Goal: Task Accomplishment & Management: Use online tool/utility

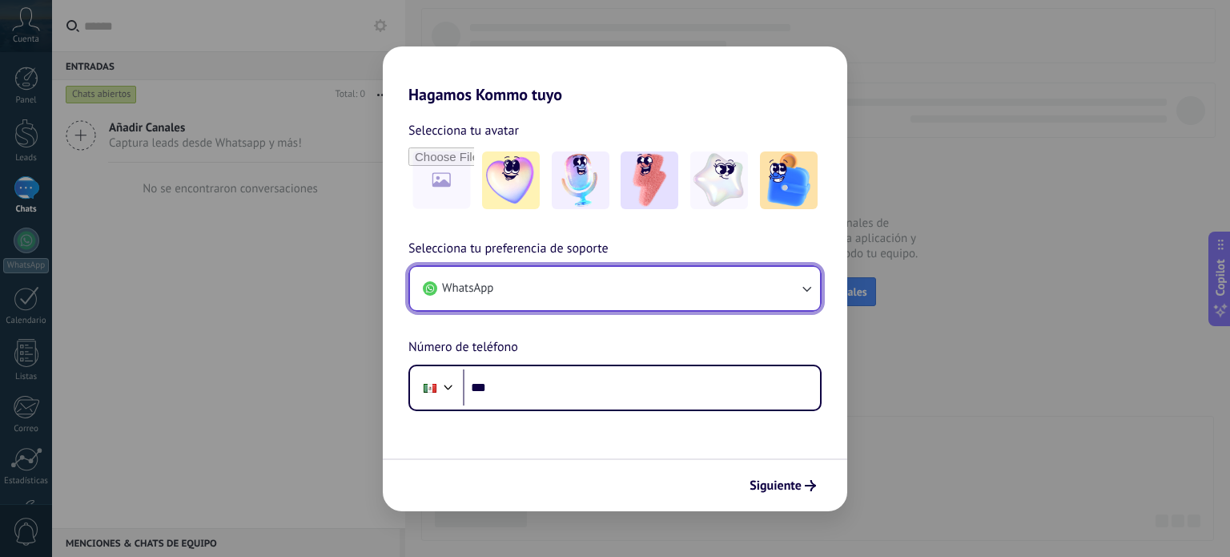
click at [679, 283] on button "WhatsApp" at bounding box center [615, 288] width 410 height 43
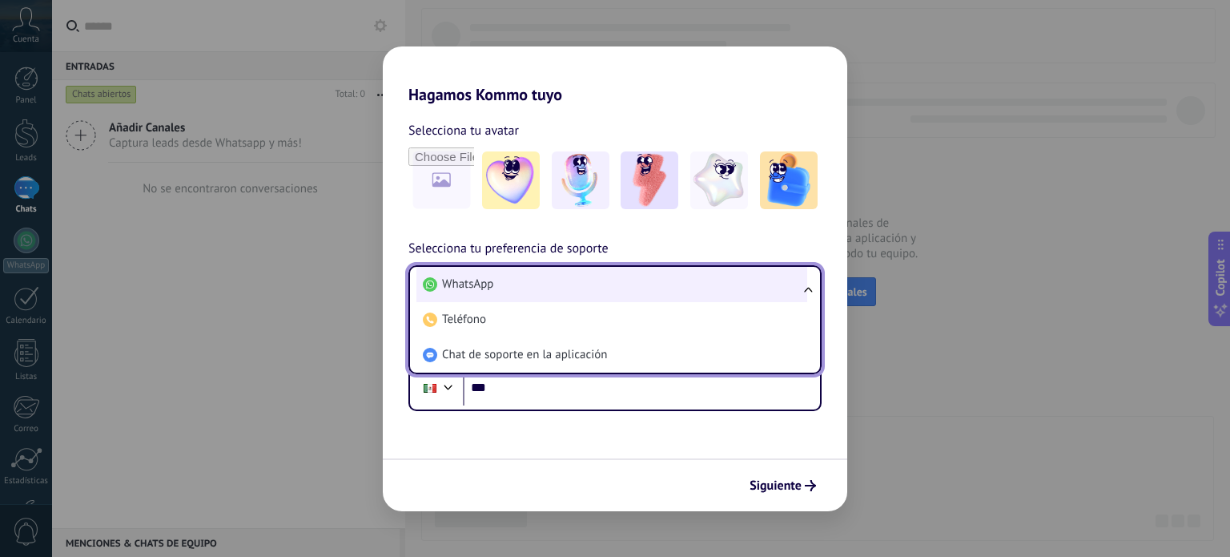
click at [490, 295] on li "WhatsApp" at bounding box center [611, 284] width 391 height 35
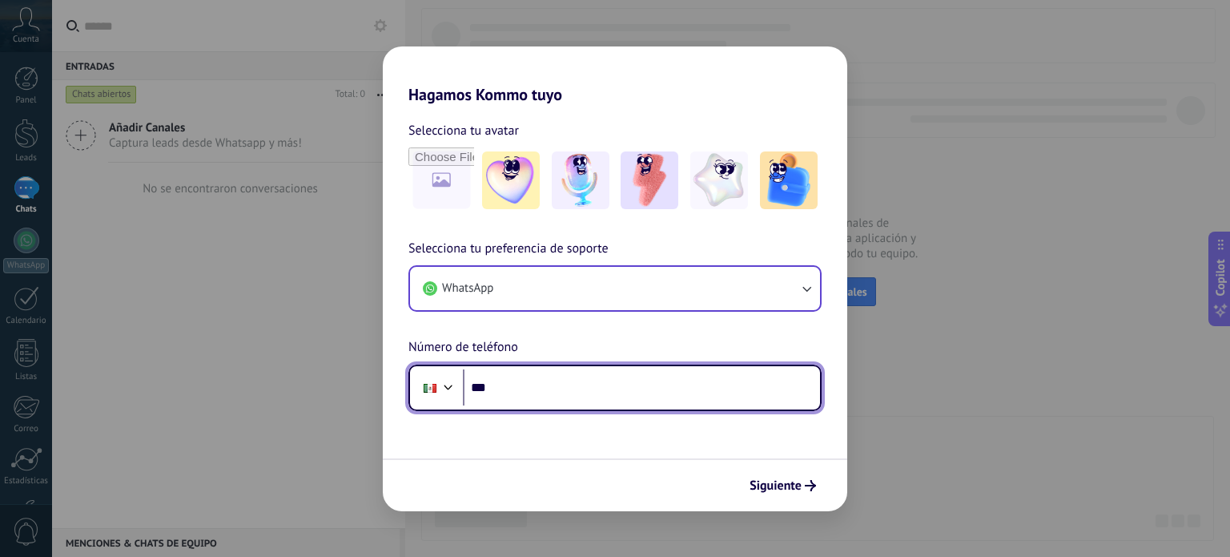
click at [543, 386] on input "***" at bounding box center [641, 387] width 357 height 37
type input "**********"
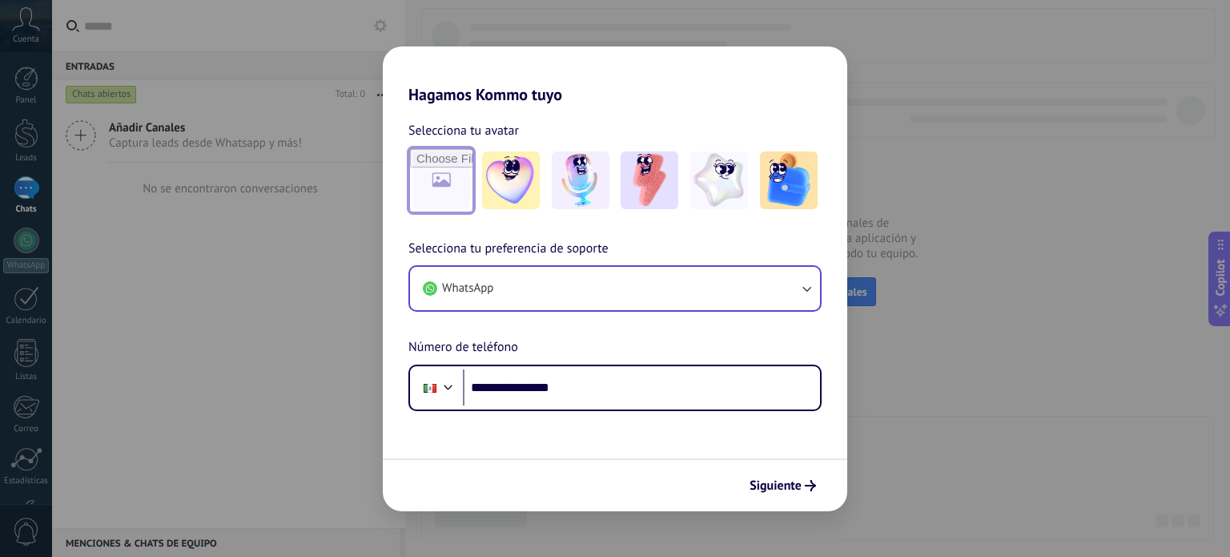
click at [444, 163] on input "file" at bounding box center [441, 180] width 62 height 62
type input "**********"
click at [801, 489] on span "Siguiente" at bounding box center [776, 485] width 52 height 11
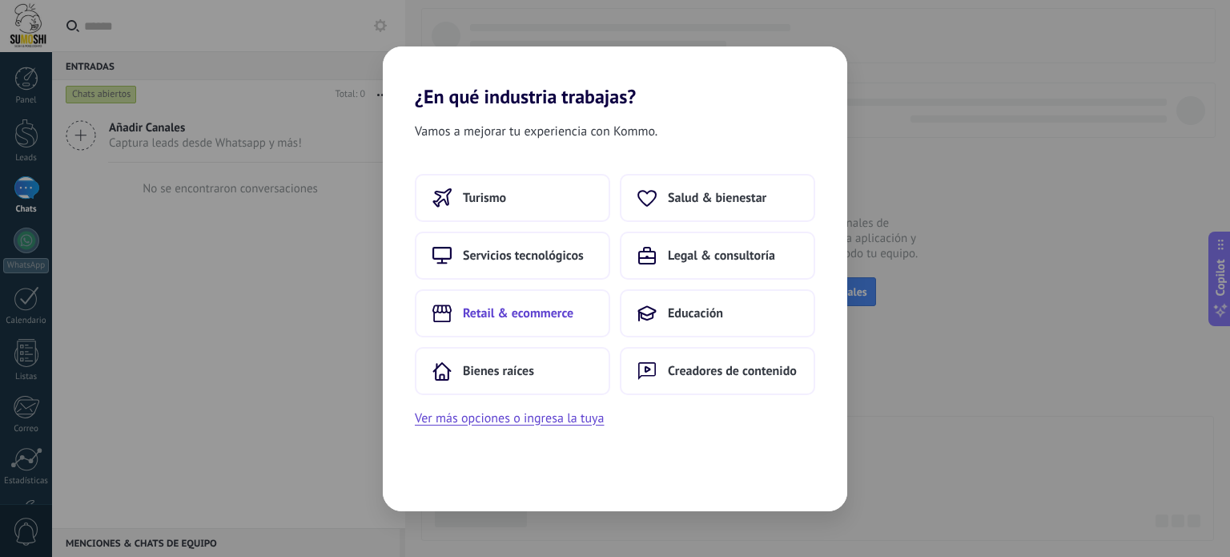
click at [569, 305] on span "Retail & ecommerce" at bounding box center [518, 313] width 111 height 16
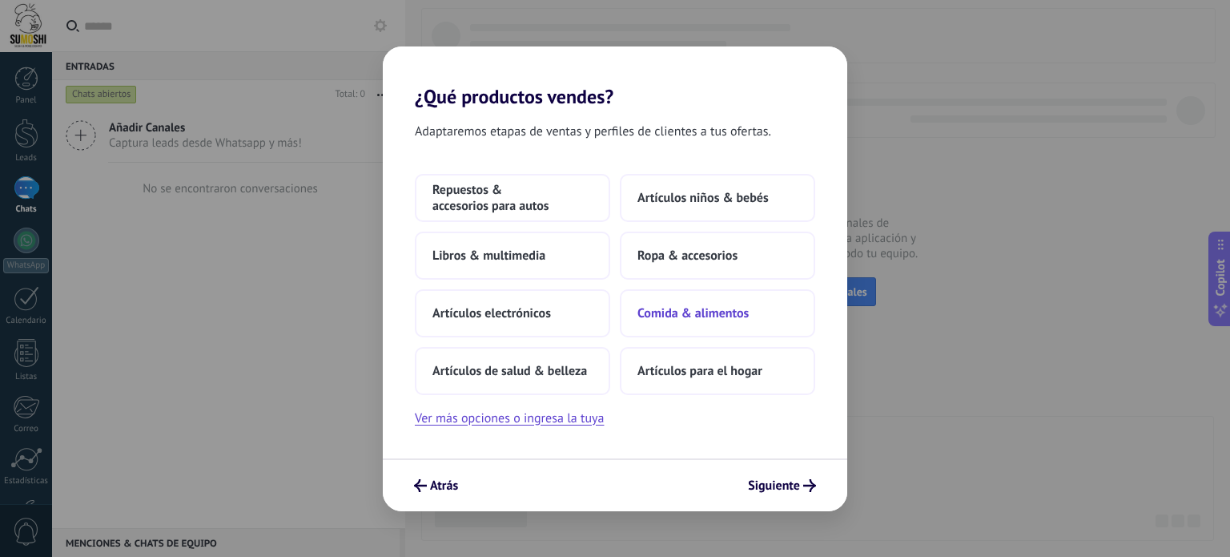
click at [769, 313] on button "Comida & alimentos" at bounding box center [717, 313] width 195 height 48
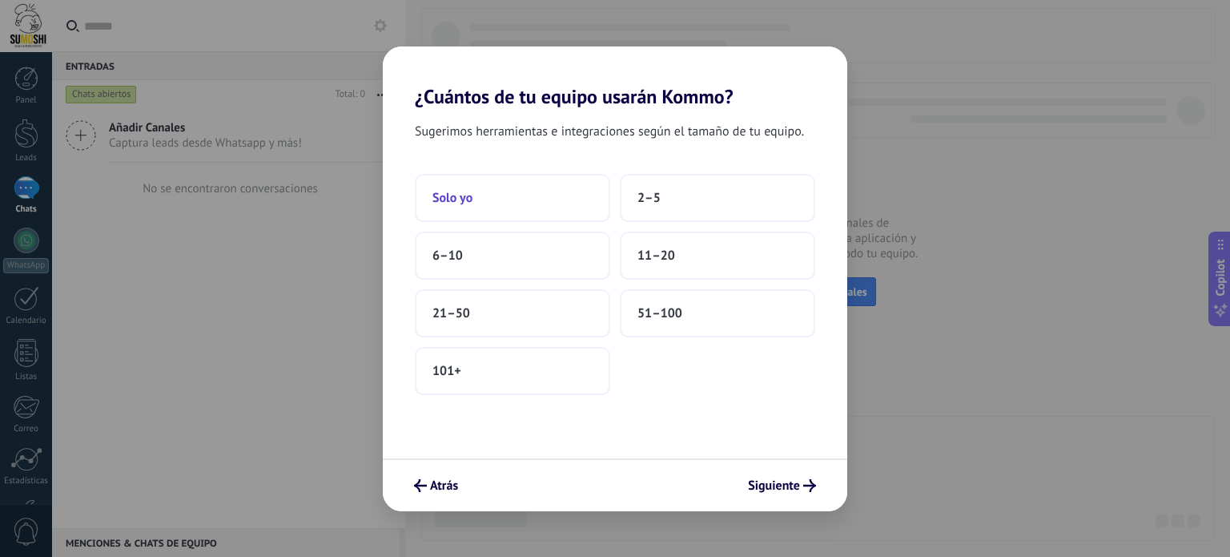
click at [535, 195] on button "Solo yo" at bounding box center [512, 198] width 195 height 48
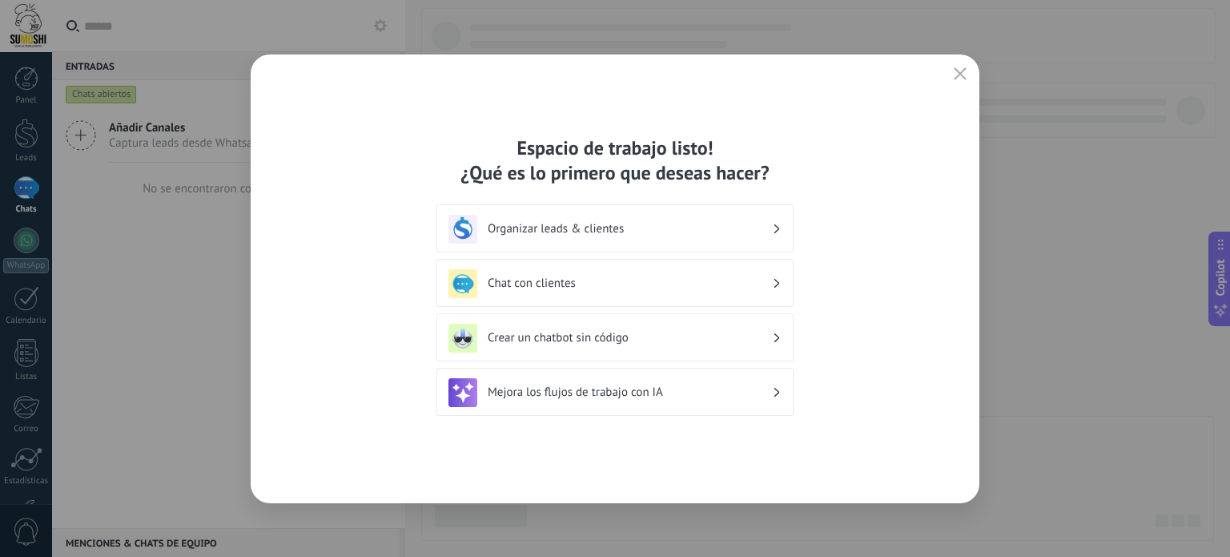
click at [673, 278] on h3 "Chat con clientes" at bounding box center [630, 282] width 284 height 15
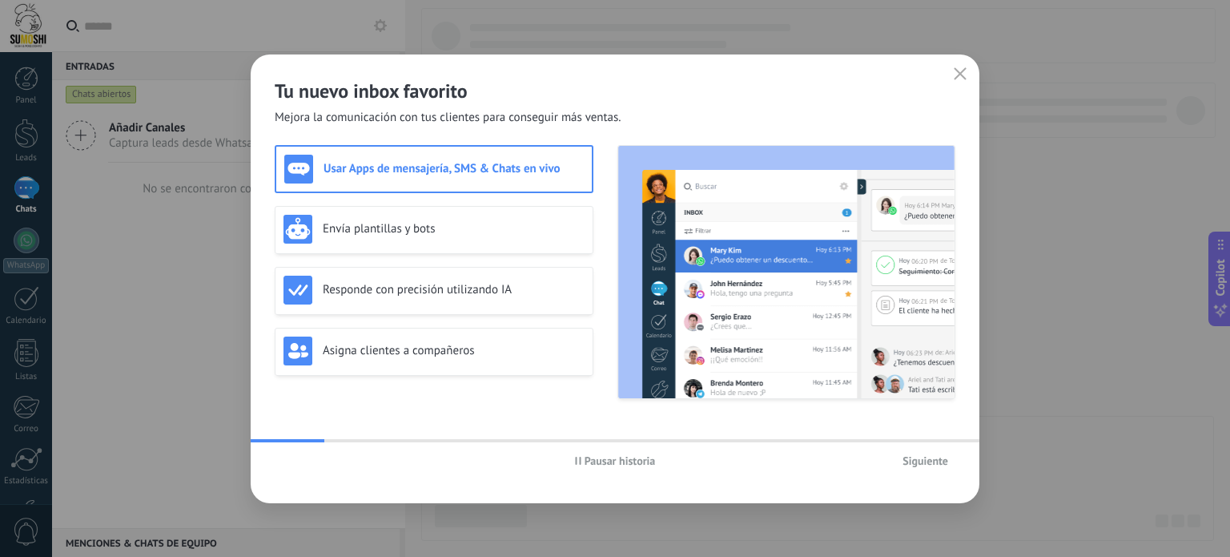
click at [455, 170] on h3 "Usar Apps de mensajería, SMS & Chats en vivo" at bounding box center [454, 168] width 260 height 15
click at [946, 476] on div "Pausar historia Siguiente" at bounding box center [615, 460] width 729 height 37
click at [931, 460] on span "Siguiente" at bounding box center [926, 460] width 46 height 11
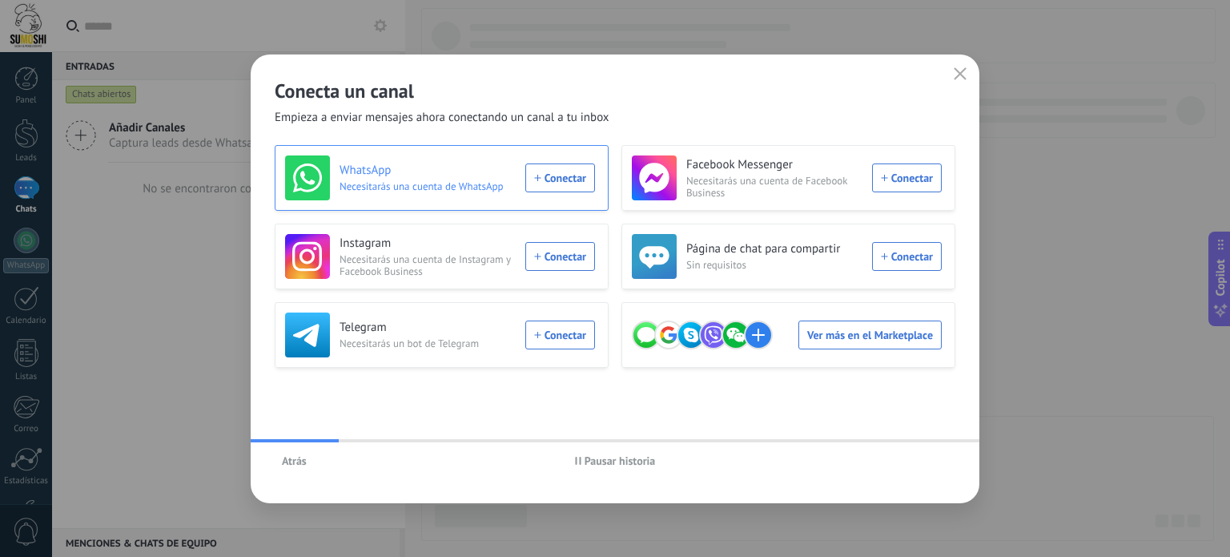
click at [573, 172] on div "WhatsApp Necesitarás una cuenta de WhatsApp Conectar" at bounding box center [440, 177] width 310 height 45
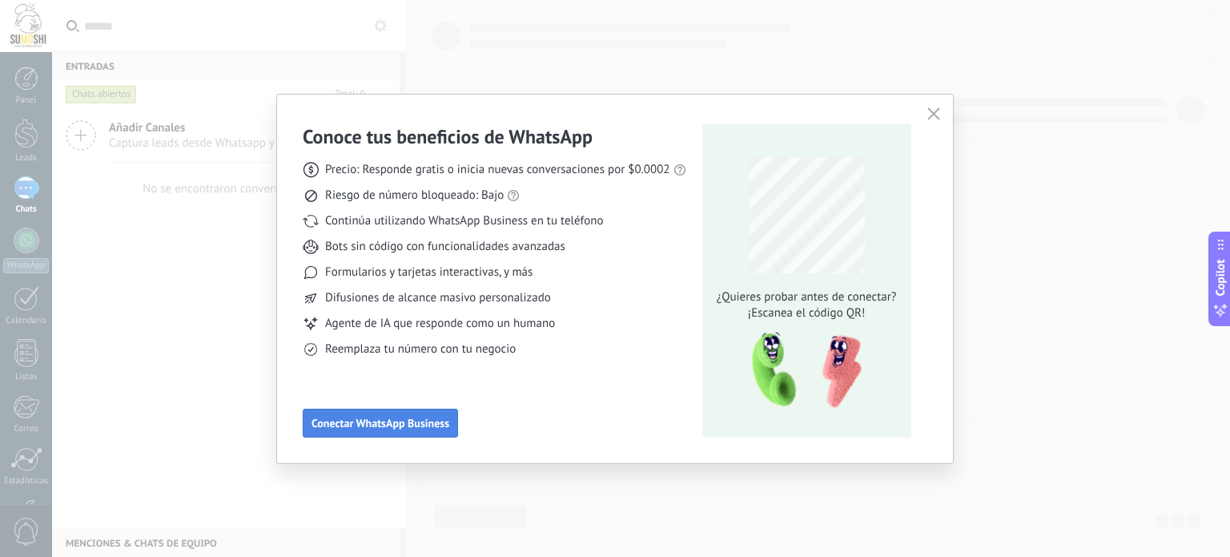
click at [436, 420] on span "Conectar WhatsApp Business" at bounding box center [381, 422] width 138 height 11
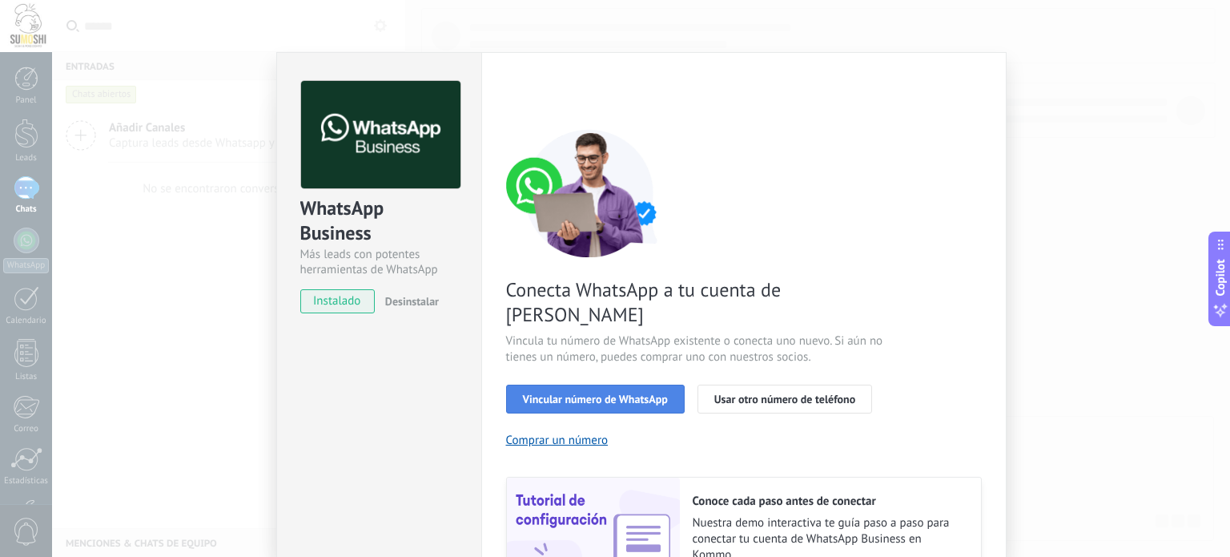
click at [623, 393] on span "Vincular número de WhatsApp" at bounding box center [595, 398] width 145 height 11
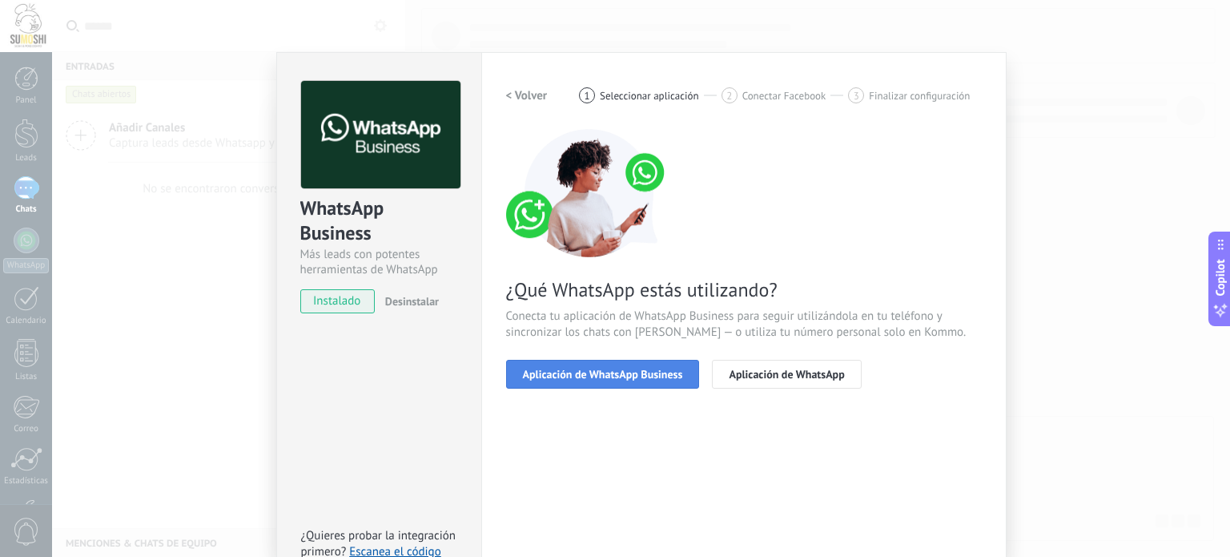
click at [644, 376] on span "Aplicación de WhatsApp Business" at bounding box center [603, 373] width 160 height 11
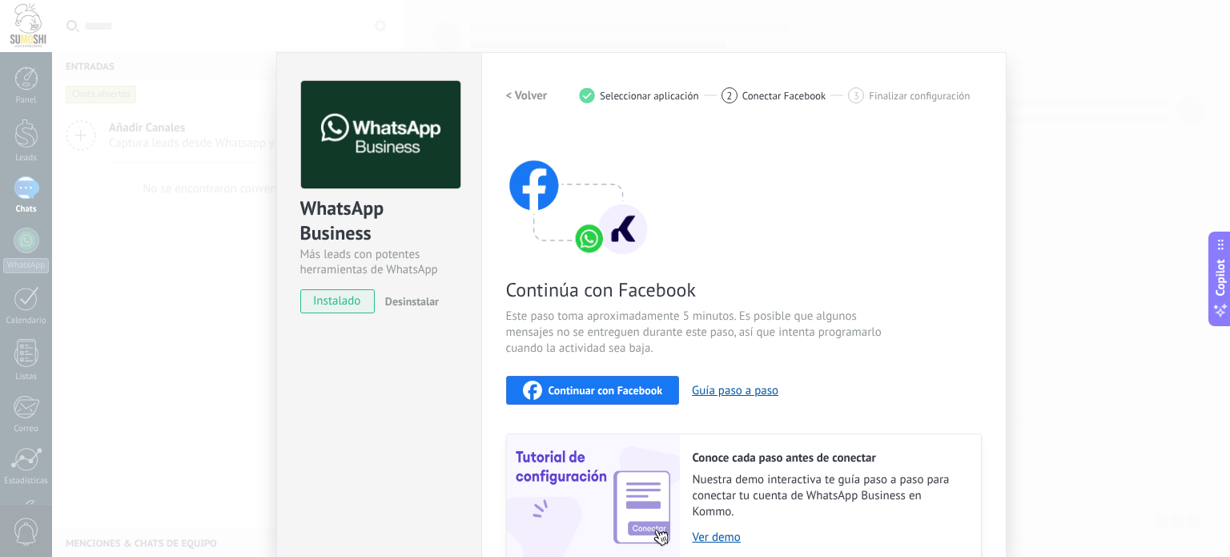
click at [644, 385] on span "Continuar con Facebook" at bounding box center [606, 389] width 115 height 11
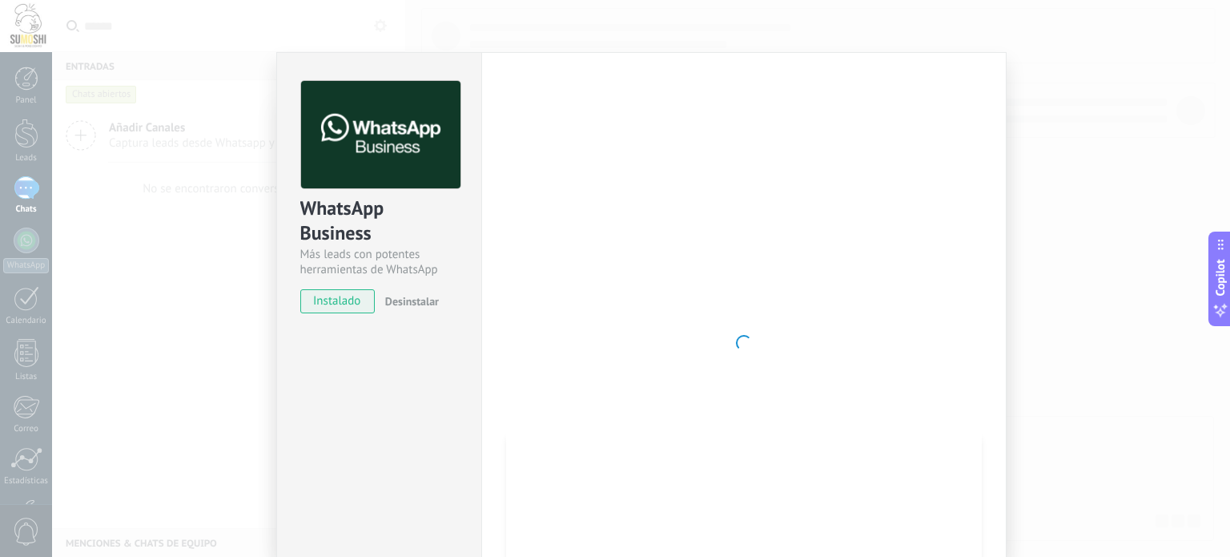
click at [958, 143] on div at bounding box center [744, 343] width 476 height 524
click at [893, 127] on div at bounding box center [744, 343] width 476 height 524
click at [336, 299] on span "instalado" at bounding box center [337, 301] width 73 height 24
click at [727, 308] on div at bounding box center [744, 343] width 476 height 524
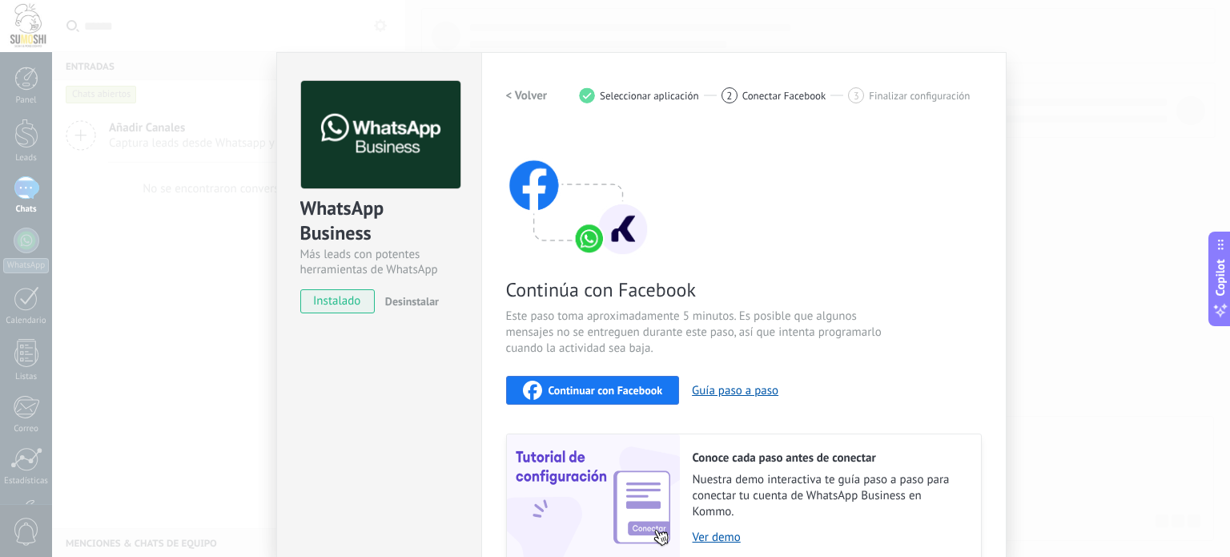
scroll to position [135, 0]
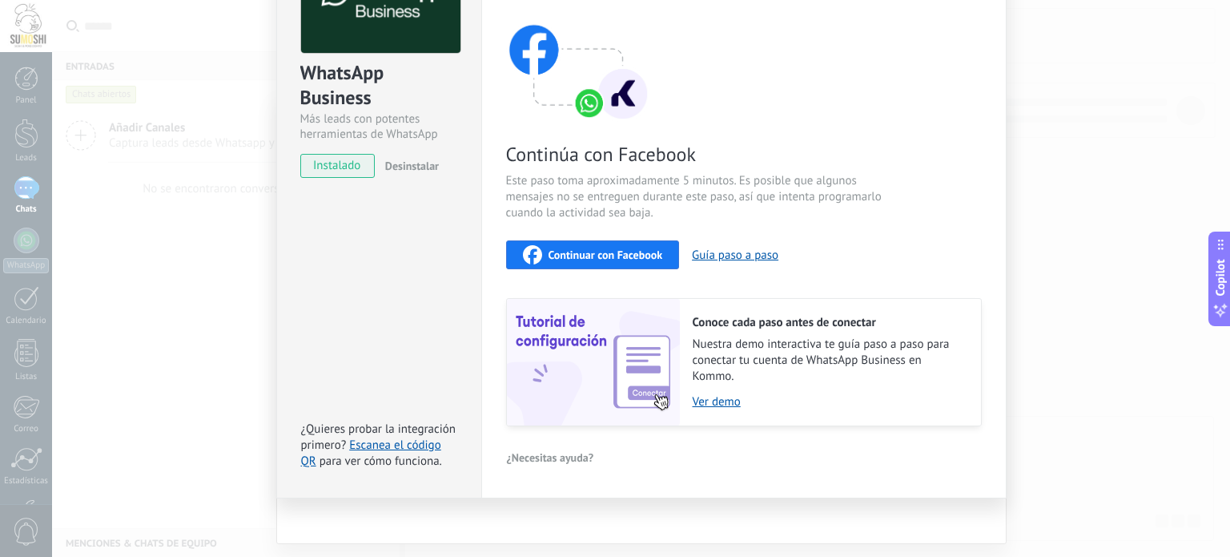
click at [647, 245] on div "Continuar con Facebook" at bounding box center [593, 254] width 140 height 19
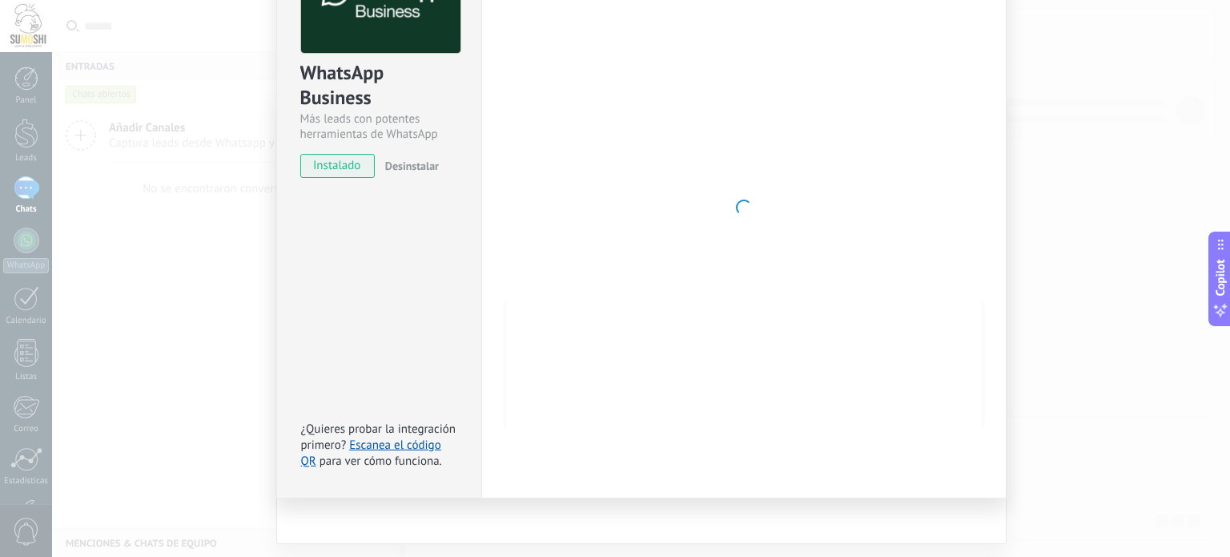
click at [322, 221] on div "WhatsApp Business Más leads con potentes herramientas de WhatsApp instalado Des…" at bounding box center [378, 207] width 205 height 581
click at [5, 124] on div "Conoce tus beneficios de WhatsApp Precio: Responde gratis o inicia nuevas conve…" at bounding box center [615, 278] width 1230 height 557
click at [191, 236] on div "WhatsApp Business Más leads con potentes herramientas de WhatsApp instalado Des…" at bounding box center [641, 278] width 1178 height 557
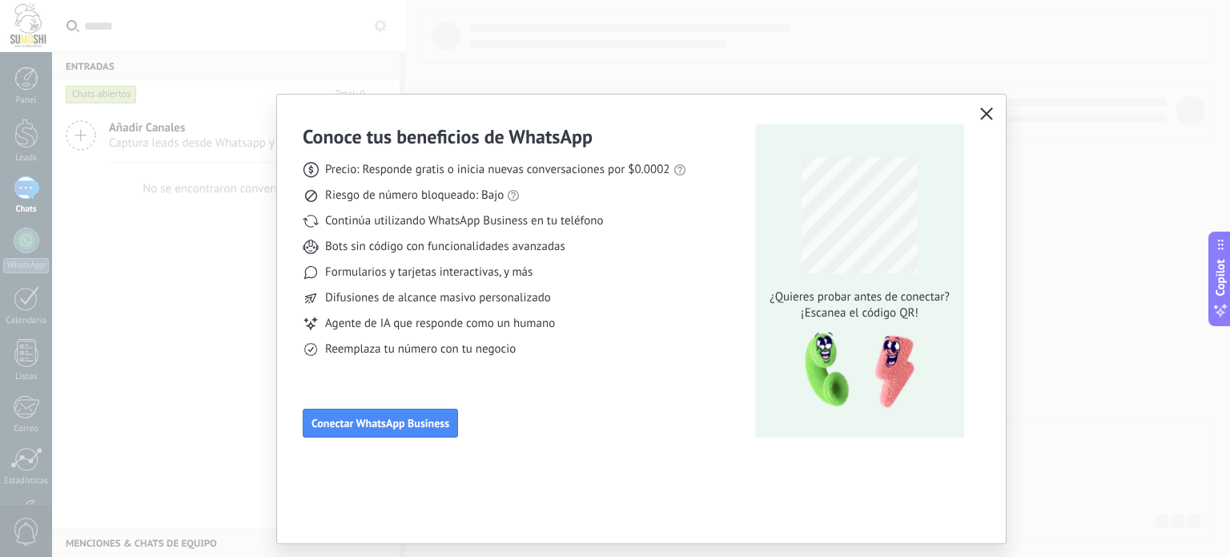
scroll to position [0, 0]
click at [991, 116] on icon "button" at bounding box center [986, 113] width 13 height 13
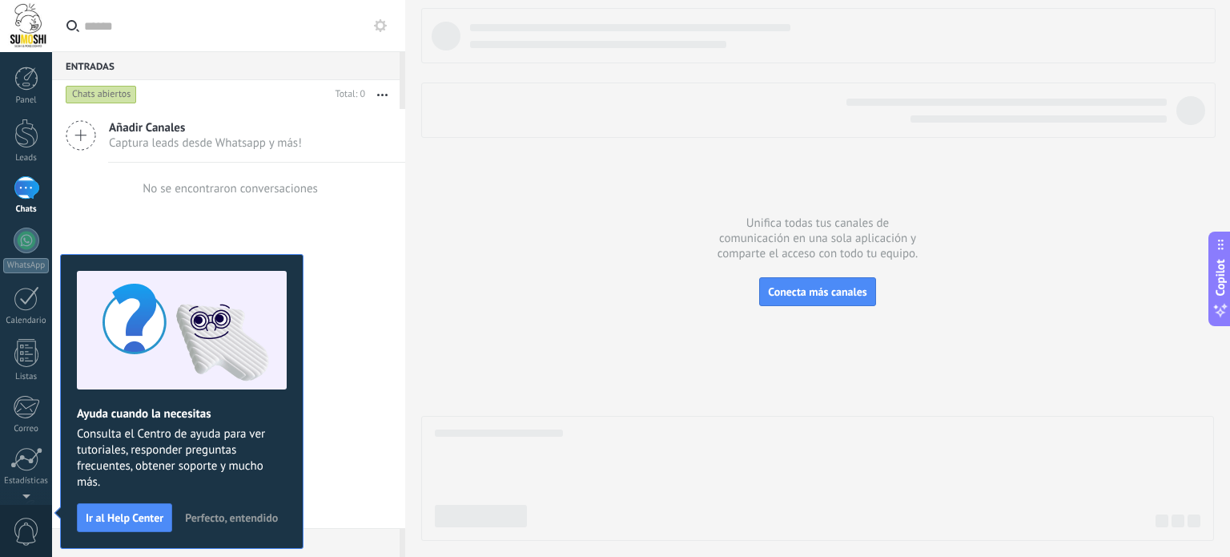
click at [232, 242] on div "Añadir Canales Captura leads desde Whatsapp y más! No se encontraron conversaci…" at bounding box center [228, 318] width 353 height 419
click at [256, 508] on button "Perfecto, entendido" at bounding box center [231, 517] width 107 height 24
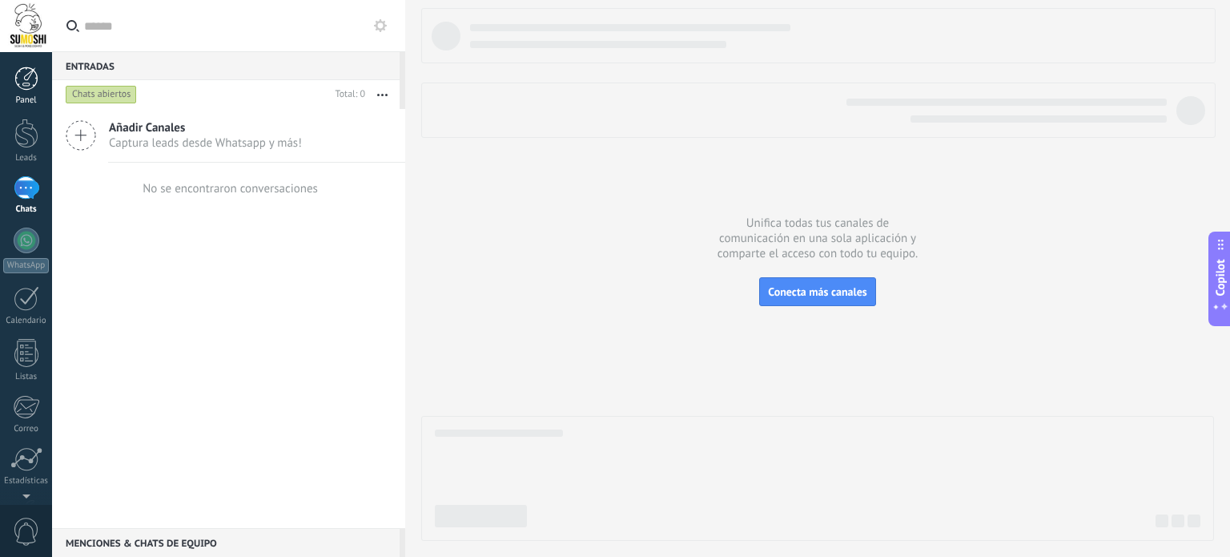
click at [23, 70] on div at bounding box center [26, 78] width 24 height 24
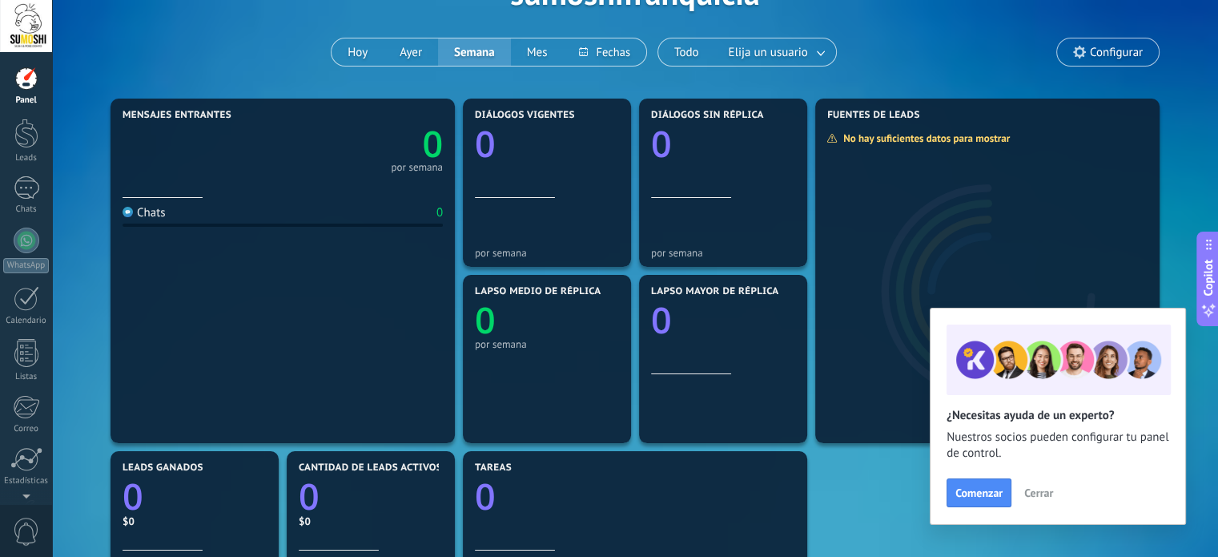
scroll to position [114, 0]
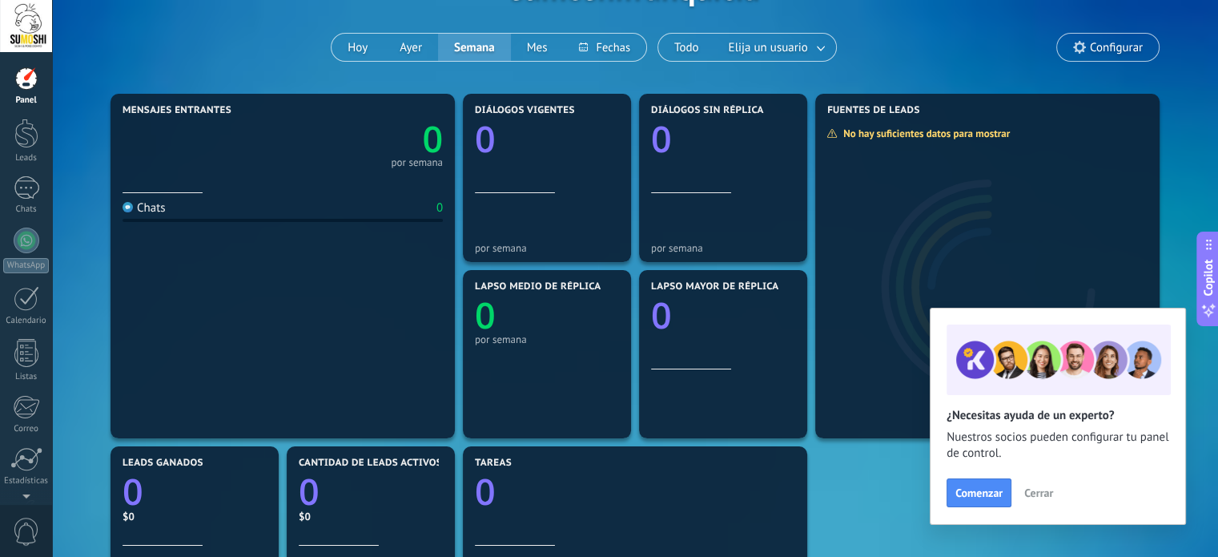
click at [1041, 491] on span "Cerrar" at bounding box center [1038, 492] width 29 height 11
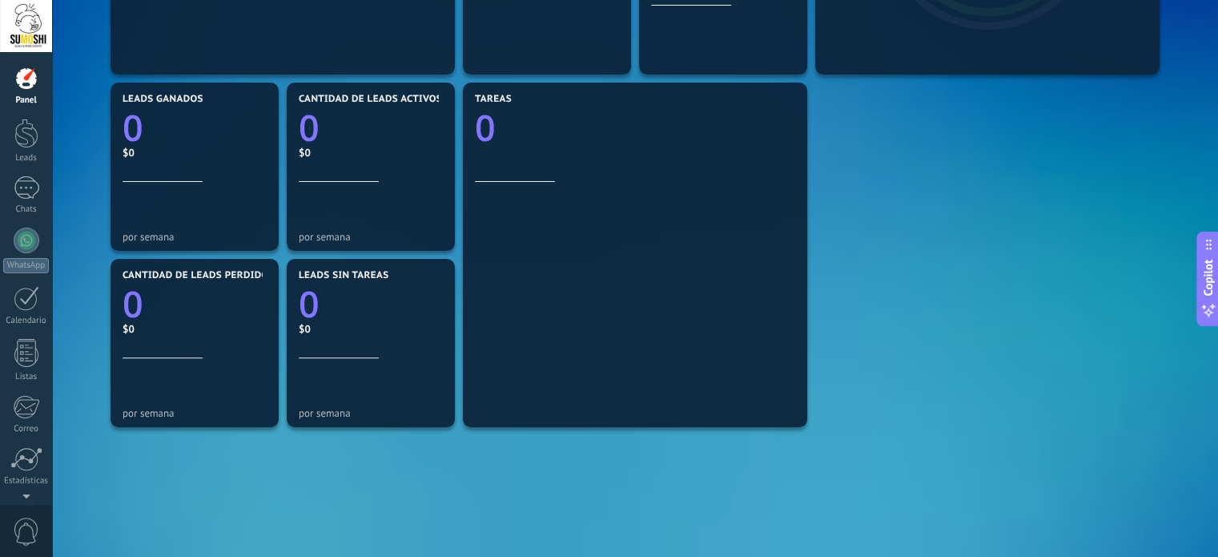
scroll to position [479, 0]
click at [41, 131] on link "Leads" at bounding box center [26, 141] width 52 height 45
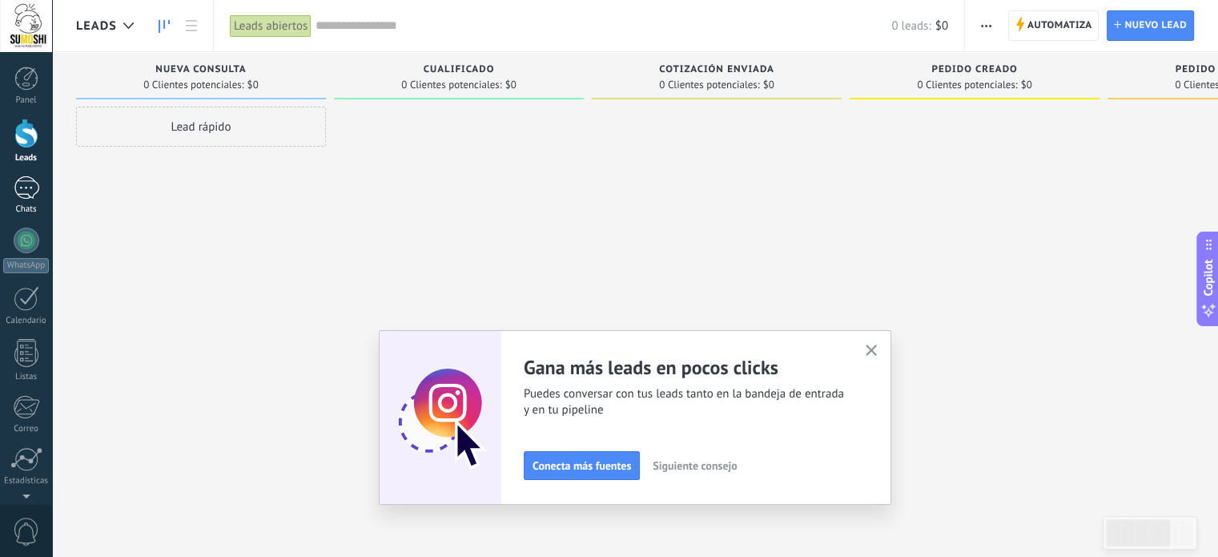
click at [32, 203] on link "Chats" at bounding box center [26, 195] width 52 height 38
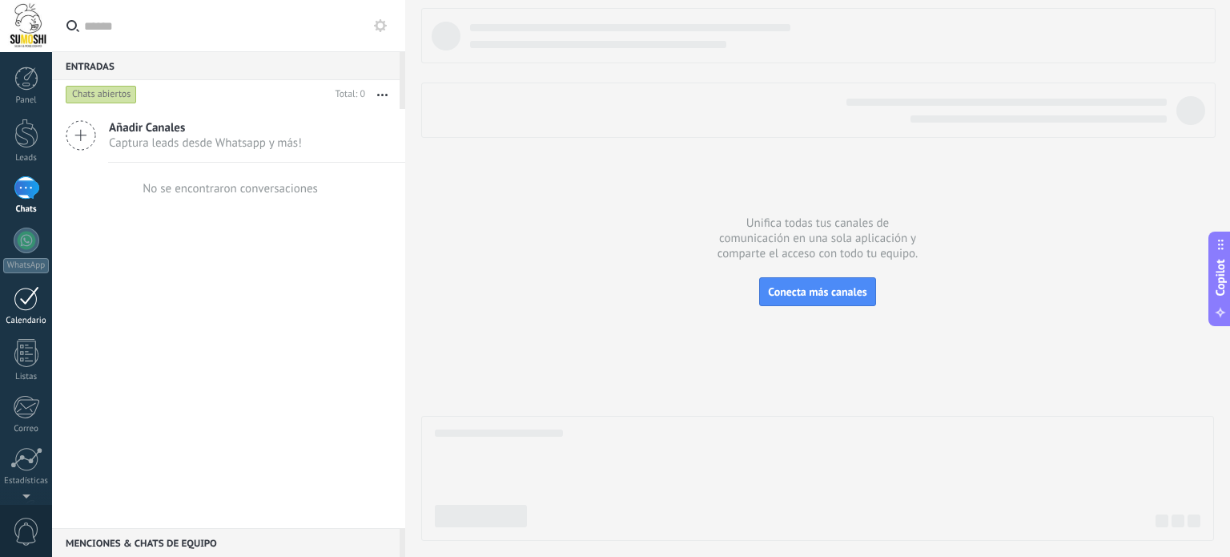
click at [30, 318] on div "Calendario" at bounding box center [26, 321] width 46 height 10
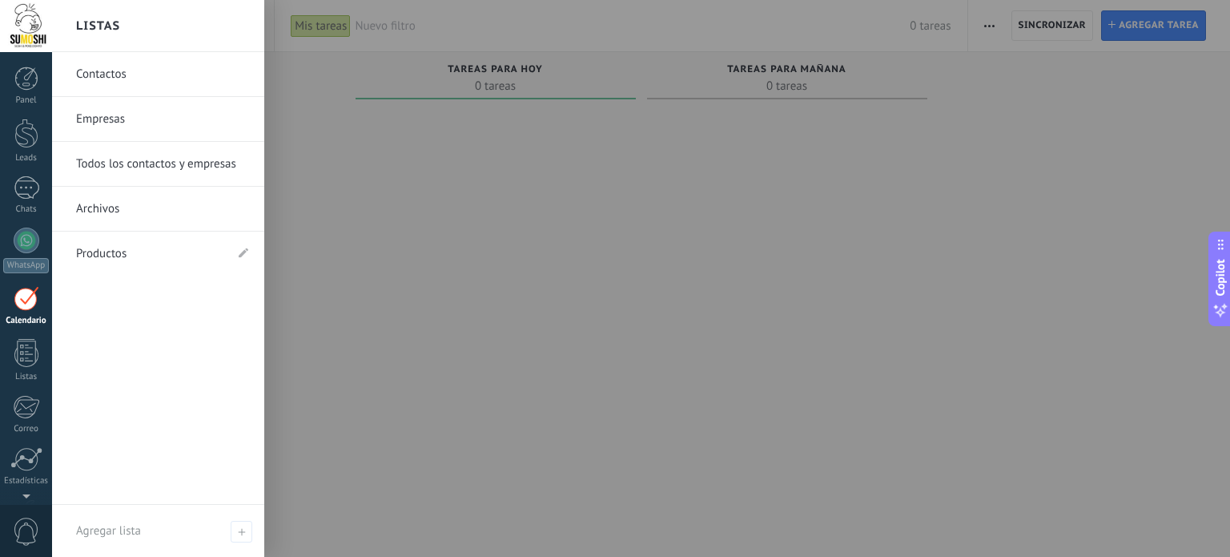
click at [201, 129] on link "Empresas" at bounding box center [162, 119] width 172 height 45
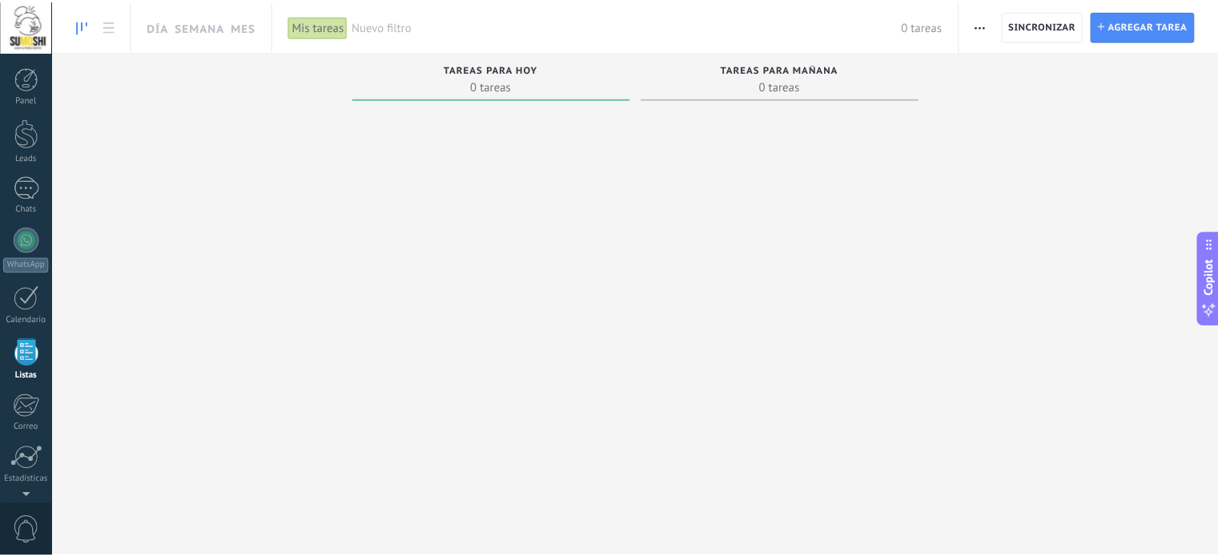
scroll to position [98, 0]
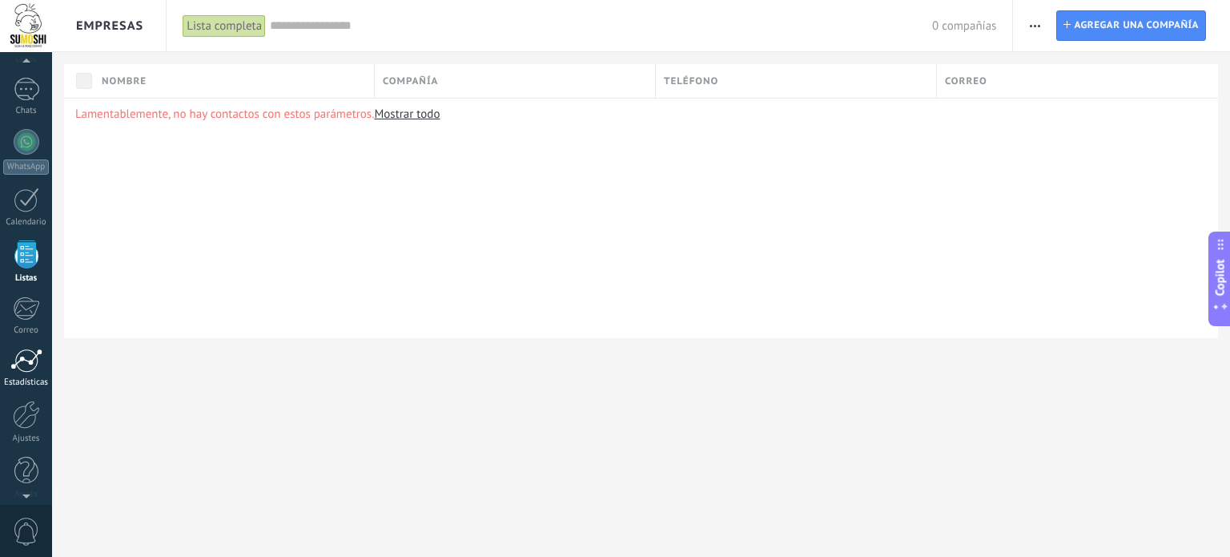
click at [28, 380] on div "Estadísticas" at bounding box center [26, 382] width 46 height 10
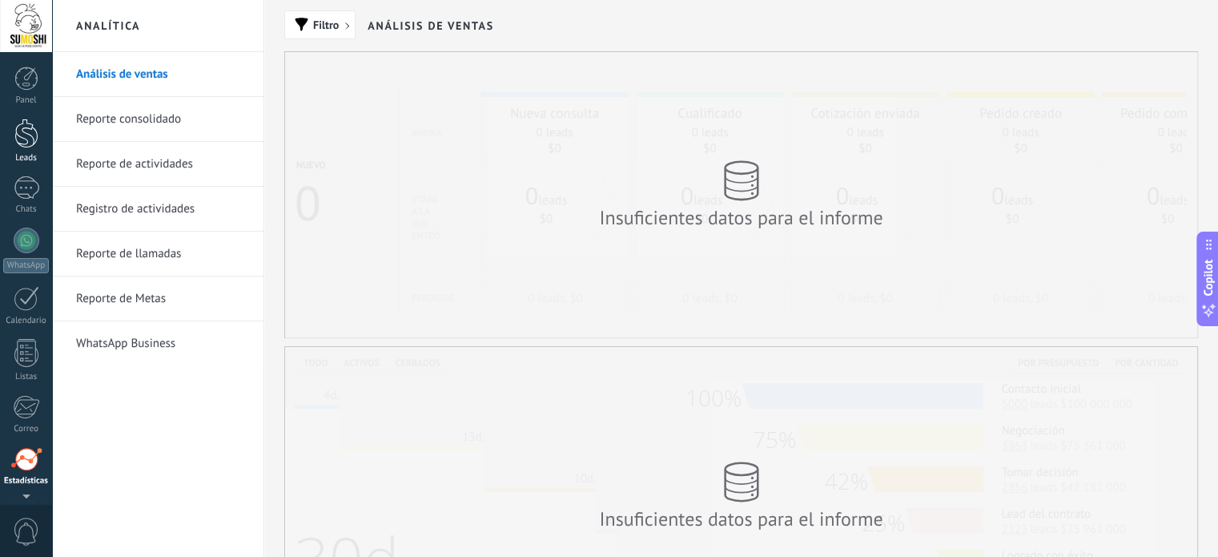
click at [25, 140] on div at bounding box center [26, 134] width 24 height 30
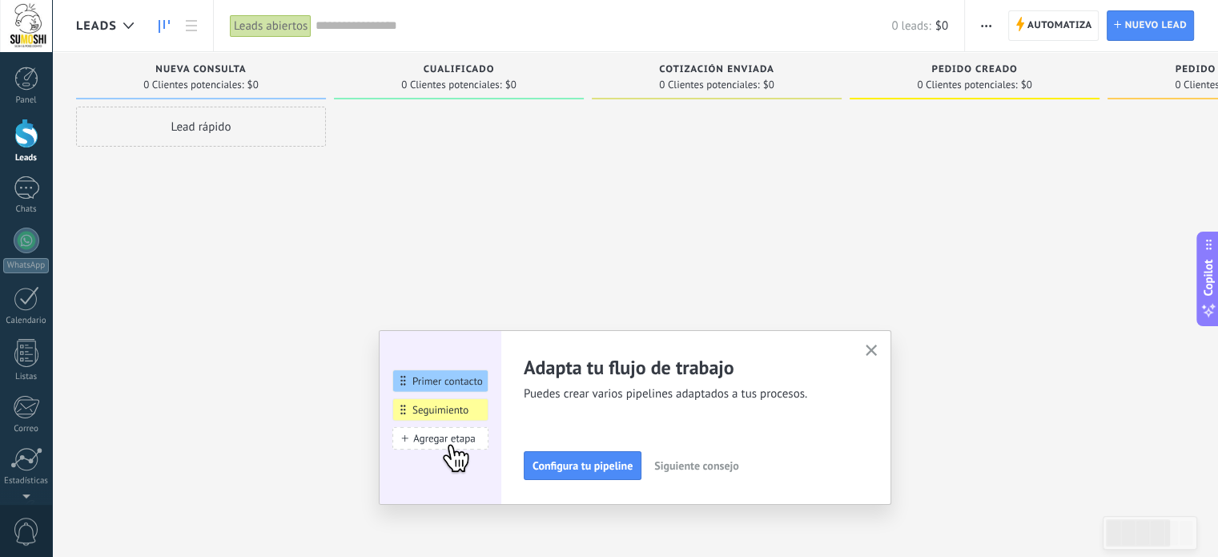
click at [882, 349] on button "button" at bounding box center [872, 351] width 20 height 22
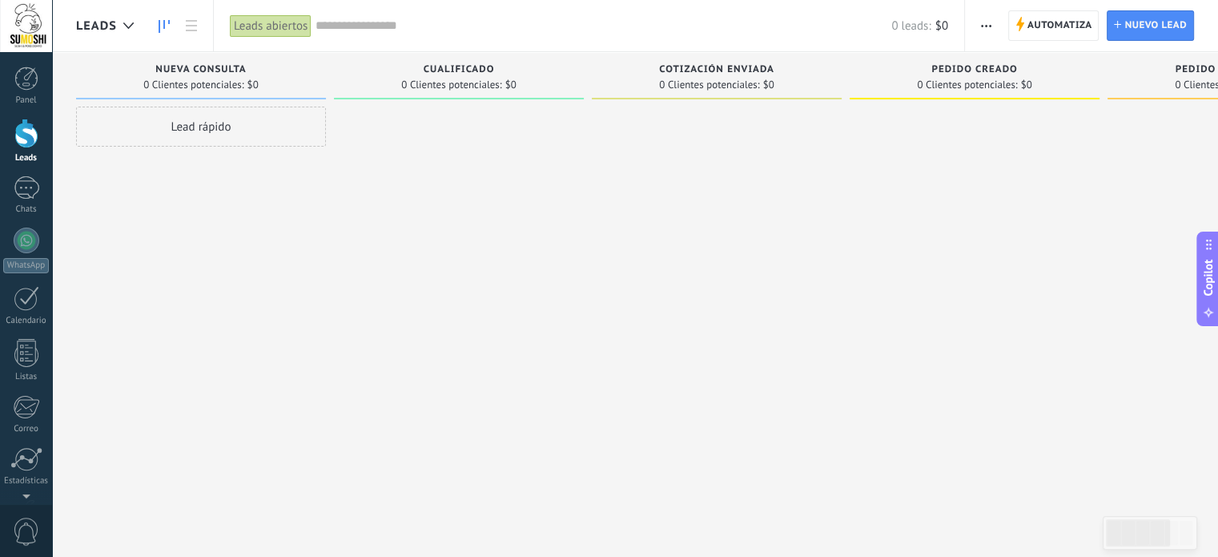
click at [989, 25] on icon "button" at bounding box center [986, 26] width 10 height 2
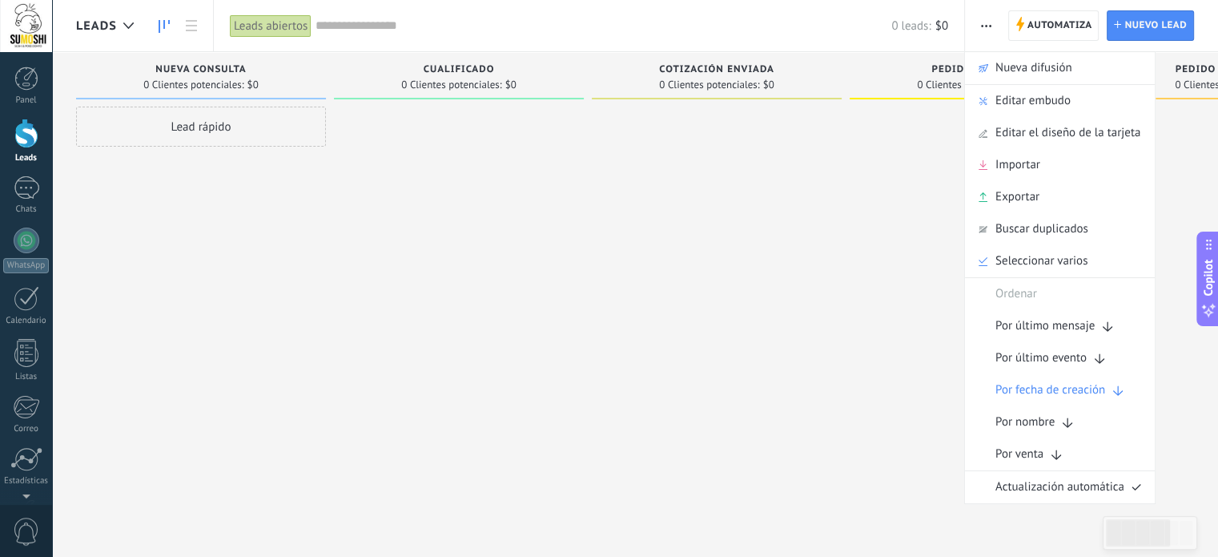
click at [803, 291] on div at bounding box center [717, 281] width 250 height 348
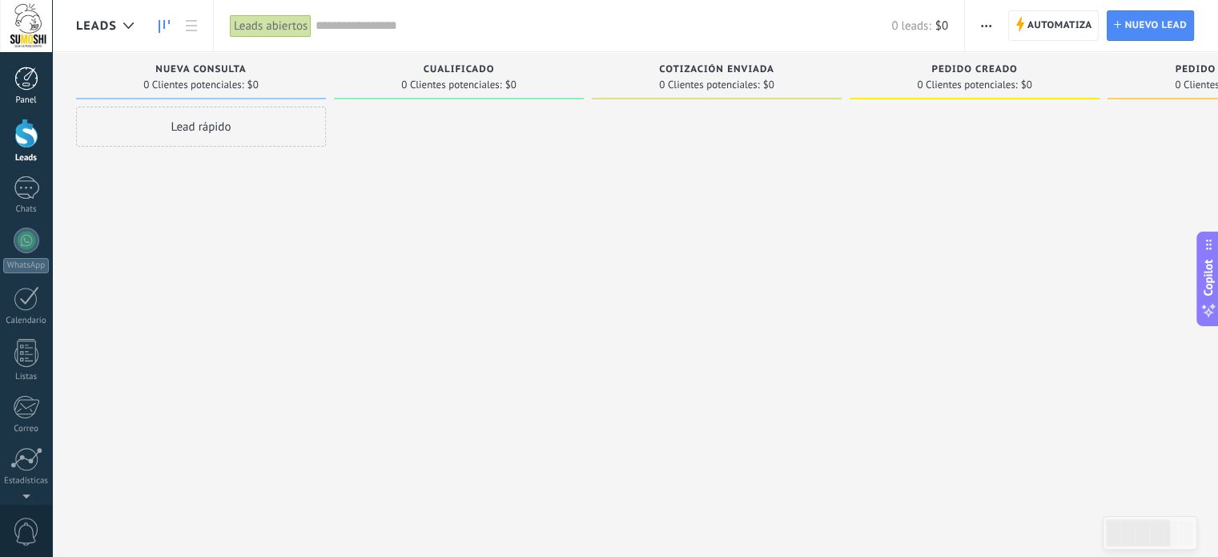
click at [35, 80] on div at bounding box center [26, 78] width 24 height 24
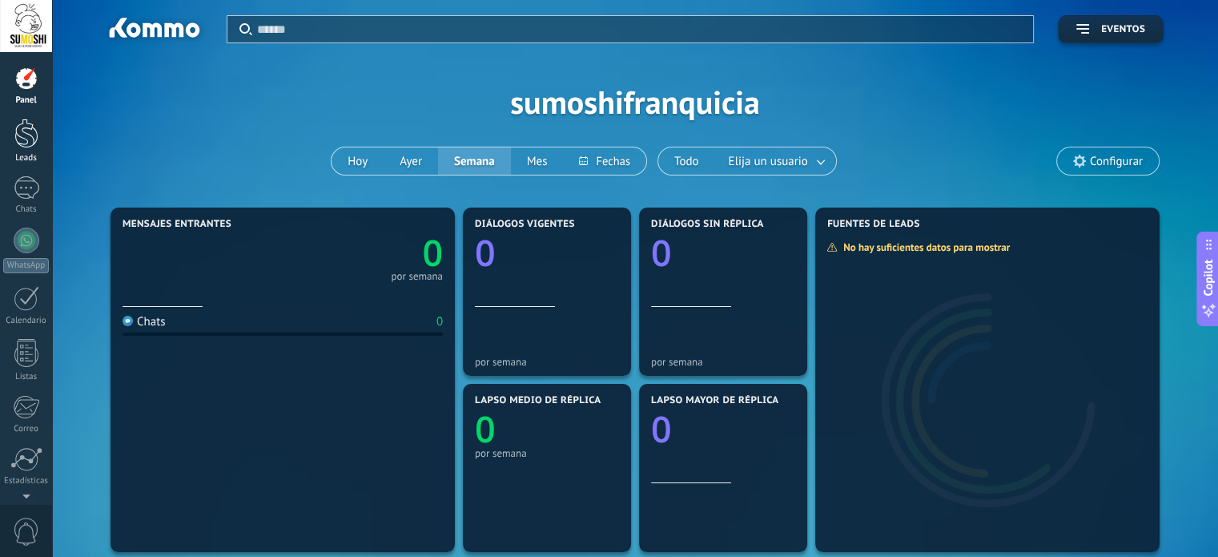
click at [19, 139] on div at bounding box center [26, 134] width 24 height 30
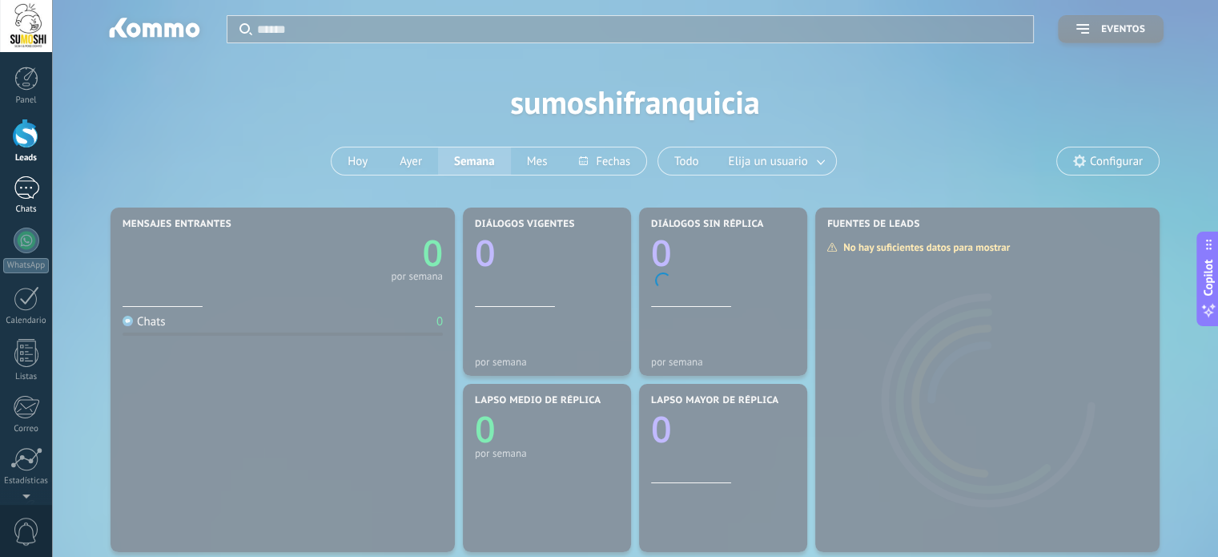
click at [22, 195] on div at bounding box center [27, 187] width 26 height 23
